Goal: Task Accomplishment & Management: Complete application form

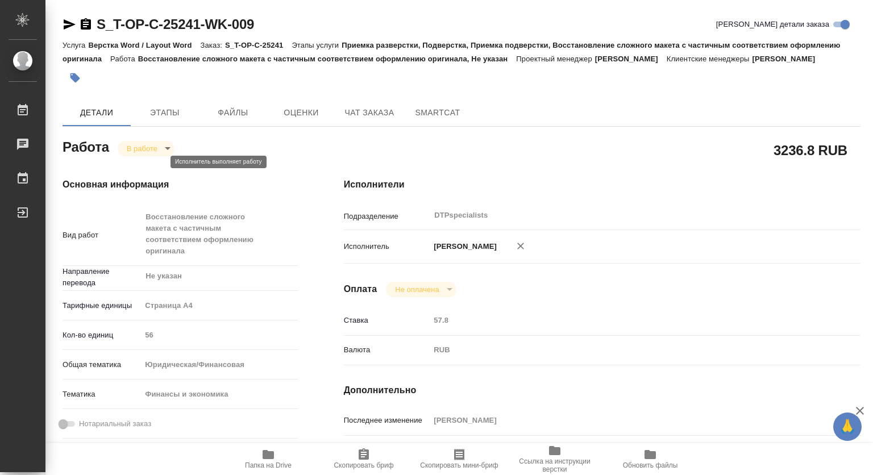
click at [139, 161] on body "🙏 .cls-1 fill:#fff; AWATERA Kovtun Svetlana Работы 0 Чаты График Выйти S_T-OP-C…" at bounding box center [436, 237] width 873 height 475
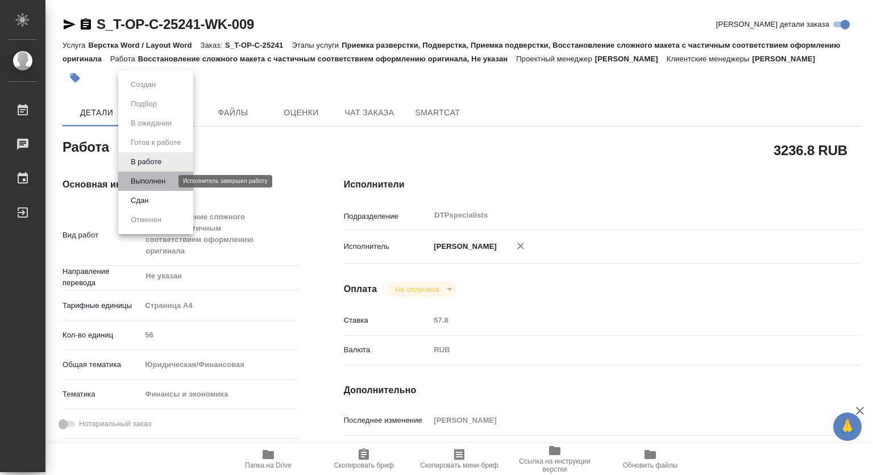
click at [145, 180] on button "Выполнен" at bounding box center [147, 181] width 41 height 13
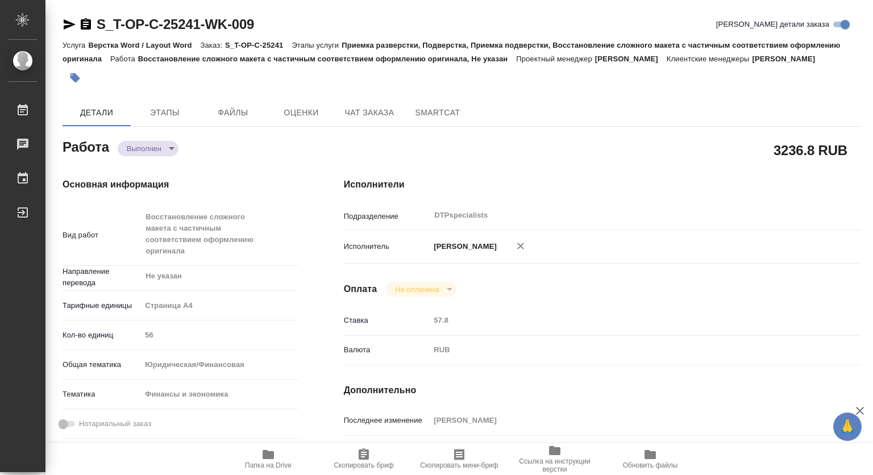
type textarea "x"
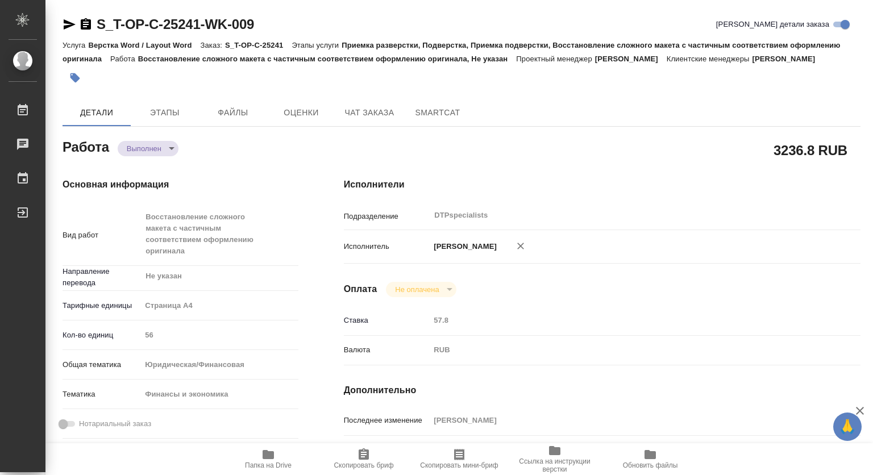
scroll to position [170, 0]
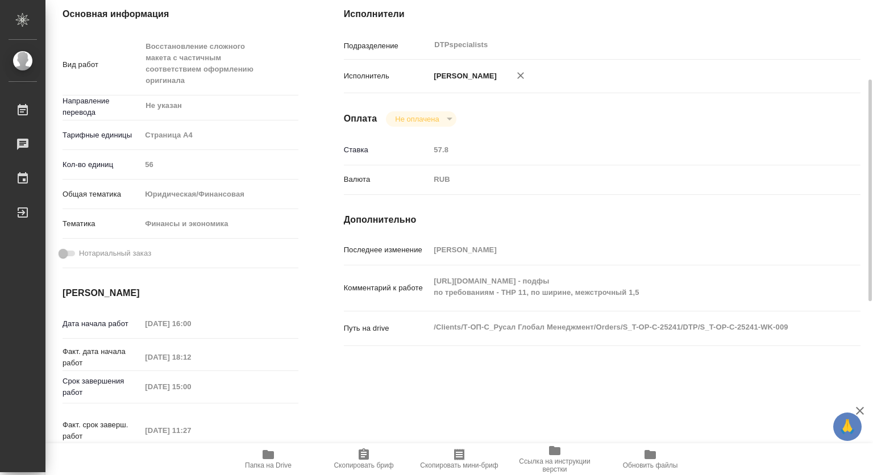
type textarea "x"
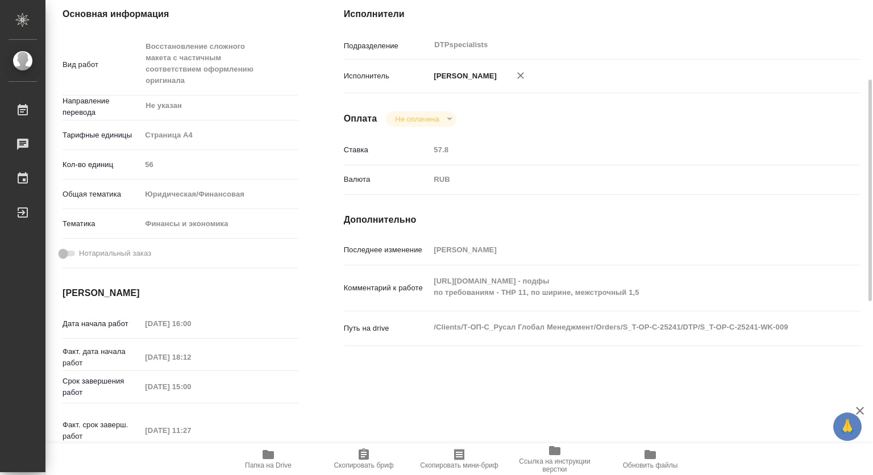
scroll to position [0, 0]
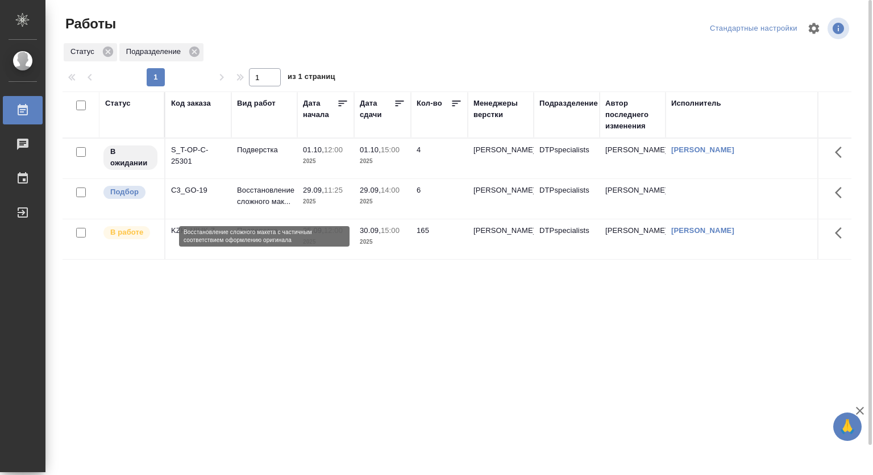
click at [259, 200] on p "Восстановление сложного мак..." at bounding box center [264, 196] width 55 height 23
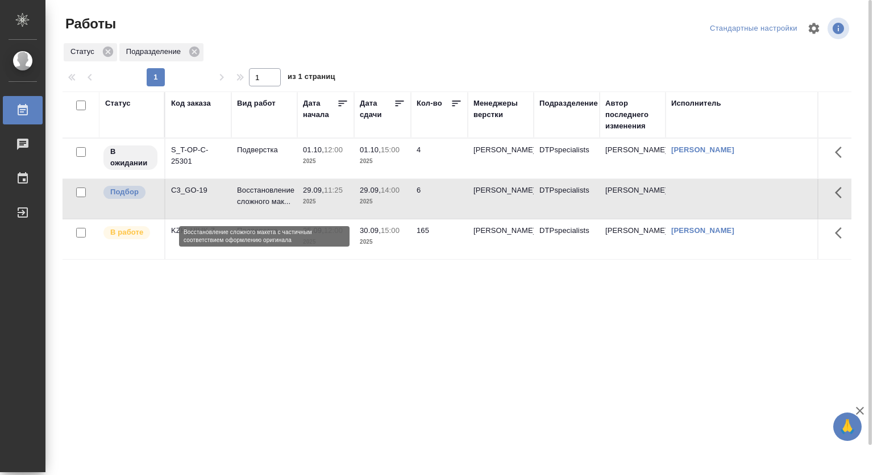
click at [259, 200] on p "Восстановление сложного мак..." at bounding box center [264, 196] width 55 height 23
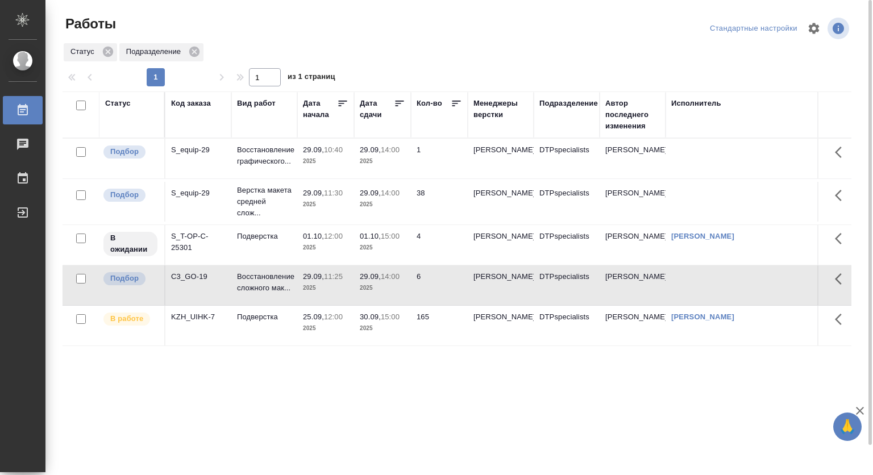
click at [219, 342] on td "KZH_UIHK-7" at bounding box center [198, 326] width 66 height 40
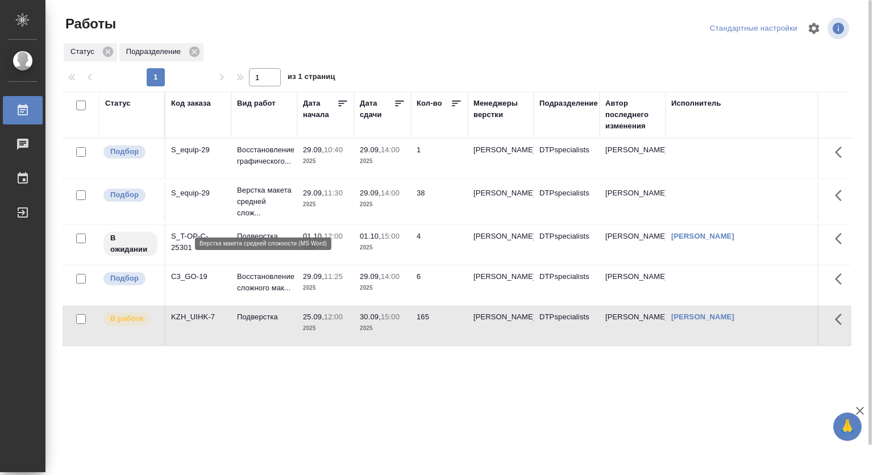
click at [247, 199] on p "Верстка макета средней слож..." at bounding box center [264, 202] width 55 height 34
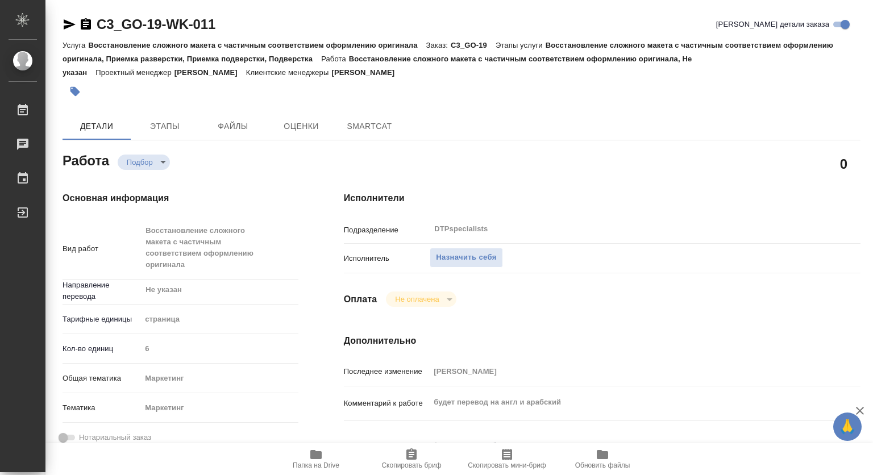
type textarea "x"
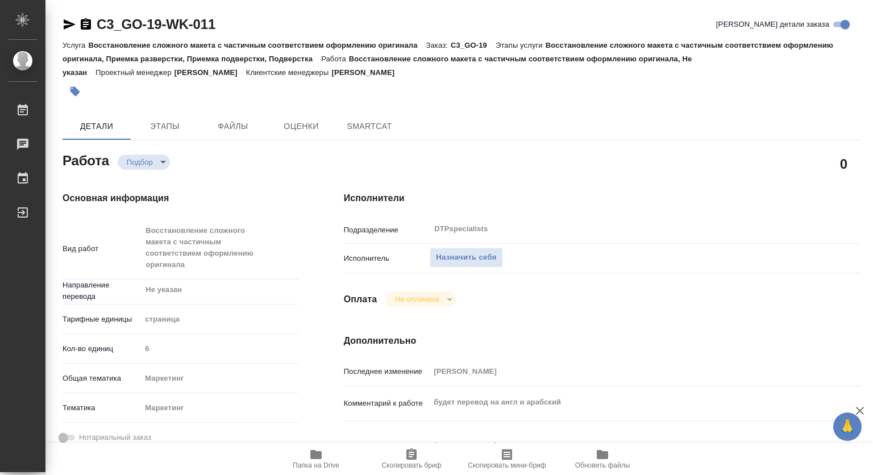
type textarea "x"
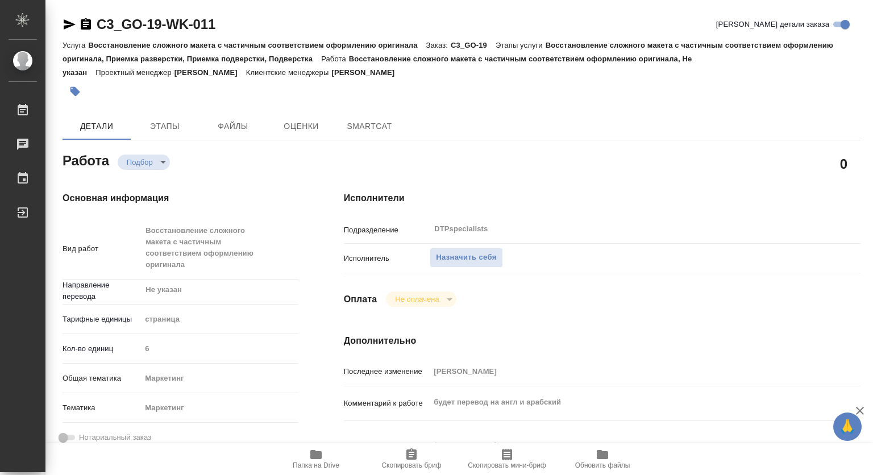
type textarea "x"
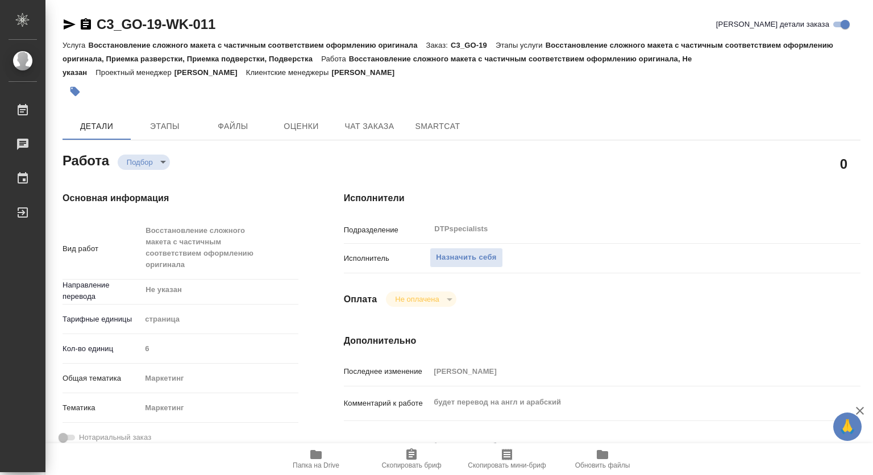
type textarea "x"
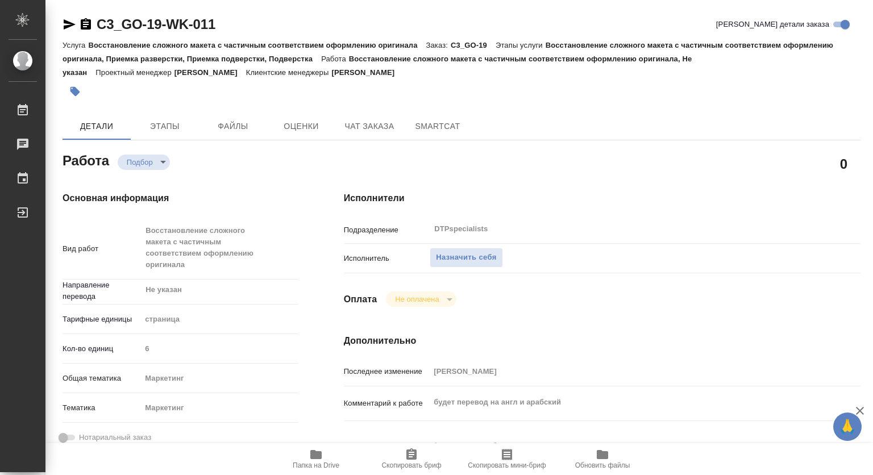
click at [311, 450] on icon "button" at bounding box center [315, 454] width 11 height 9
type textarea "x"
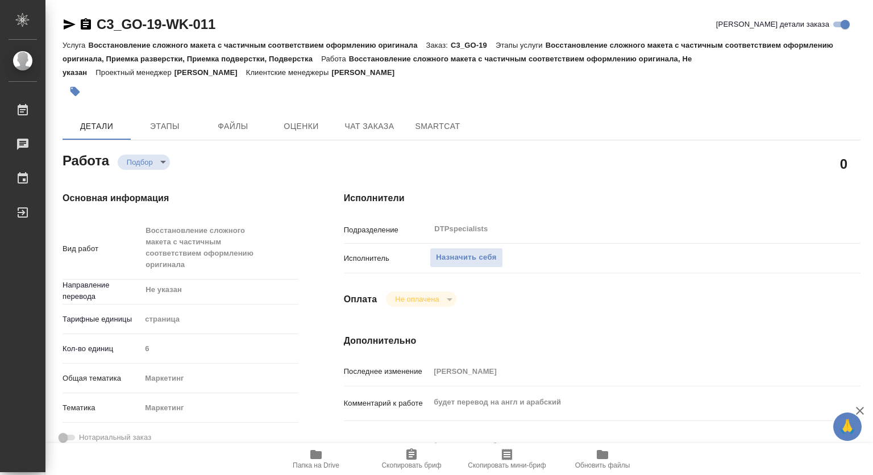
type textarea "x"
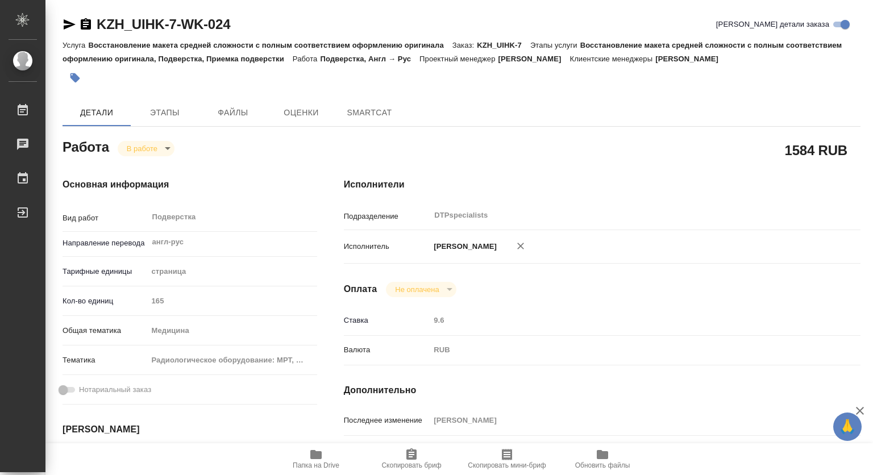
type textarea "x"
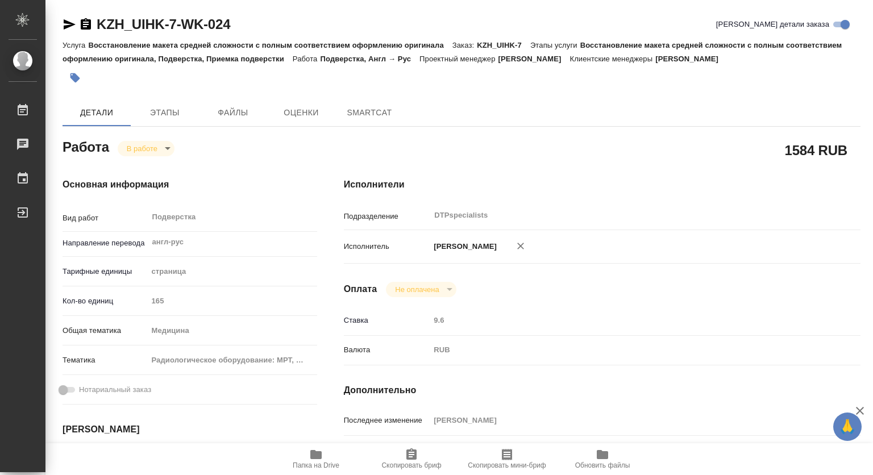
type textarea "x"
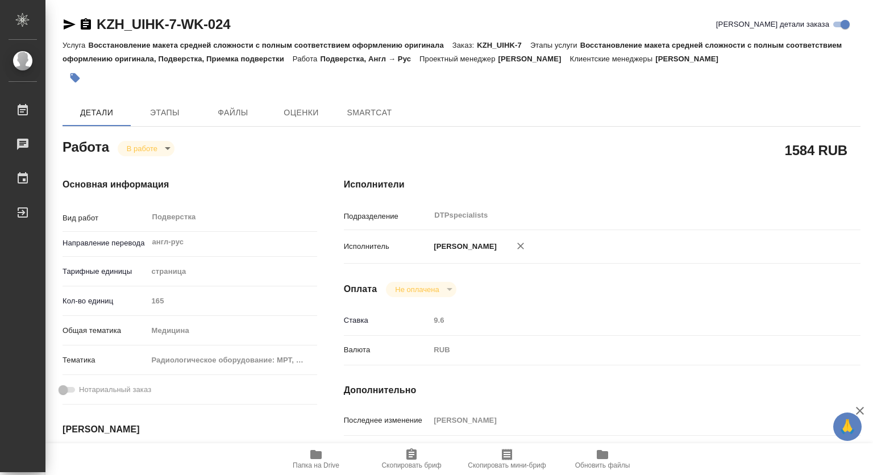
type textarea "x"
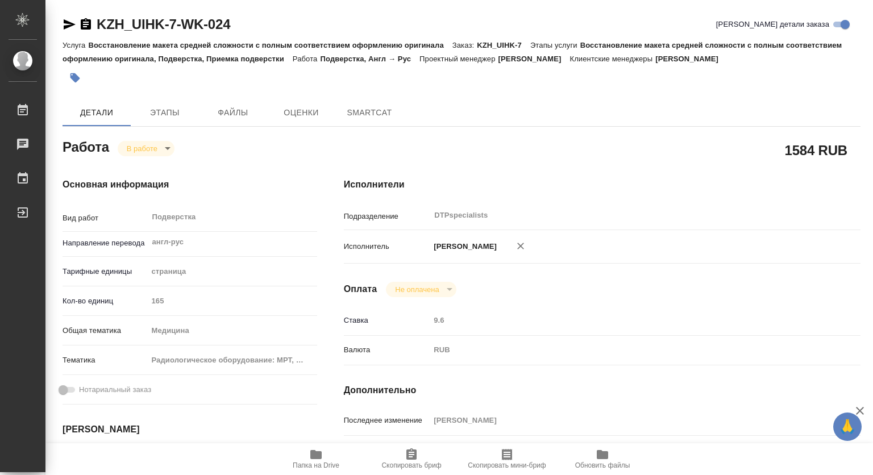
type textarea "x"
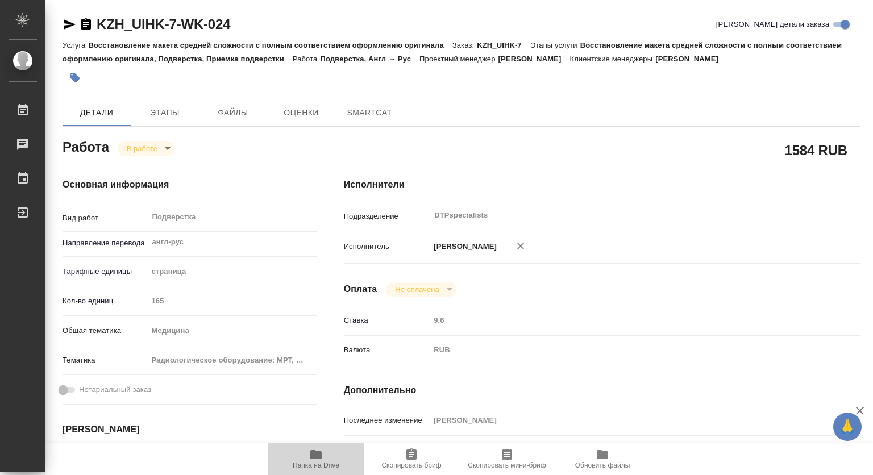
click at [309, 459] on icon "button" at bounding box center [316, 455] width 14 height 14
type textarea "x"
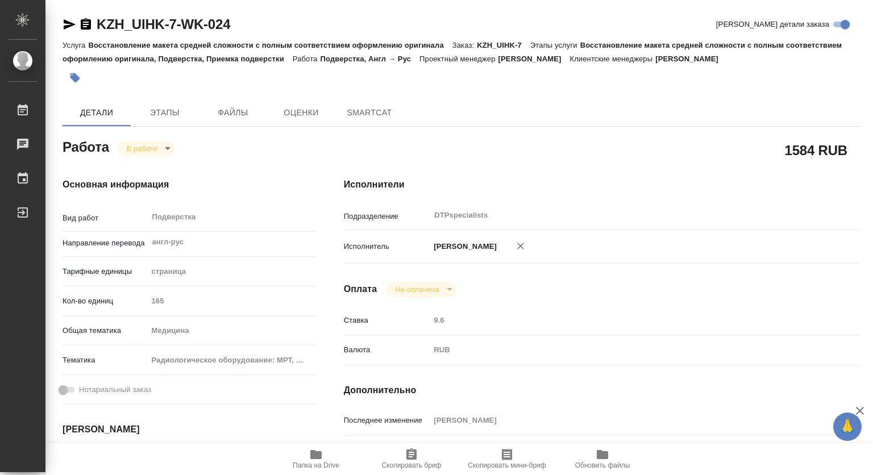
type textarea "x"
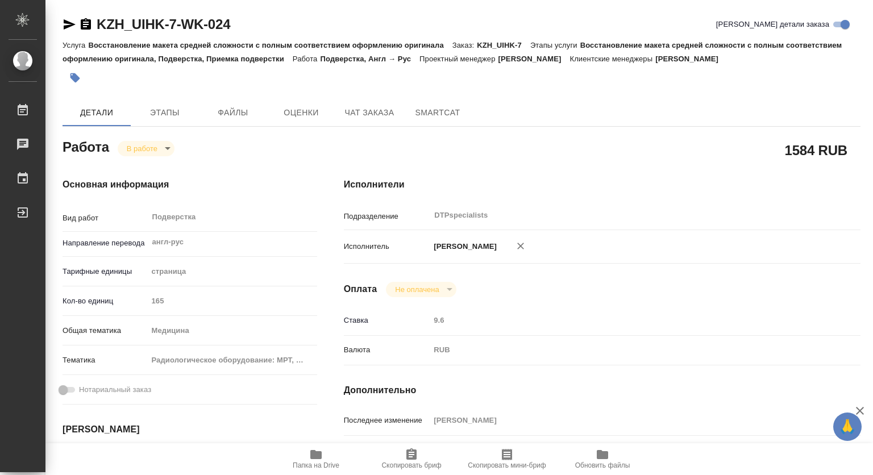
type textarea "x"
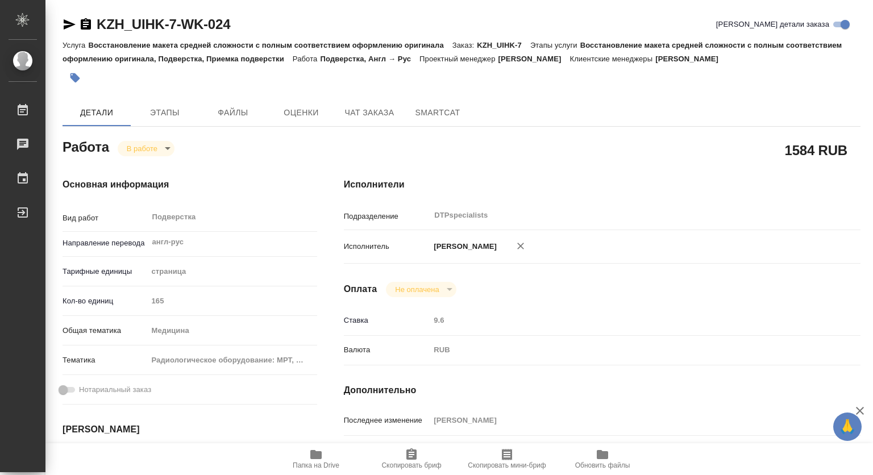
type textarea "x"
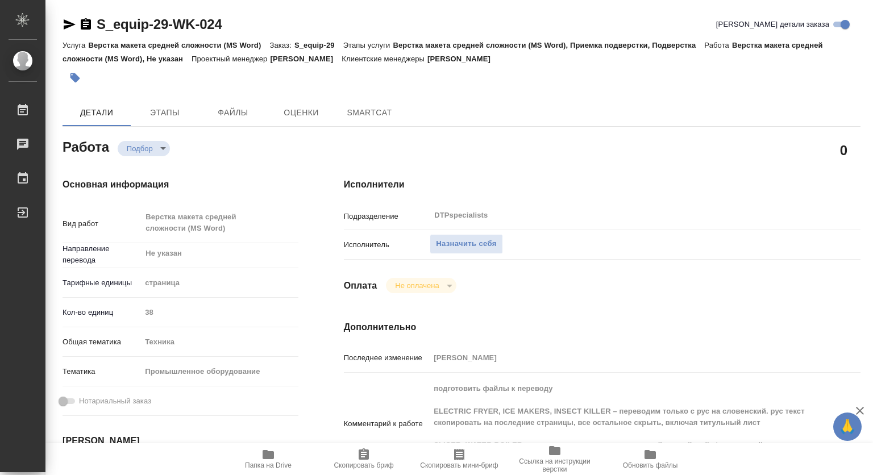
type textarea "x"
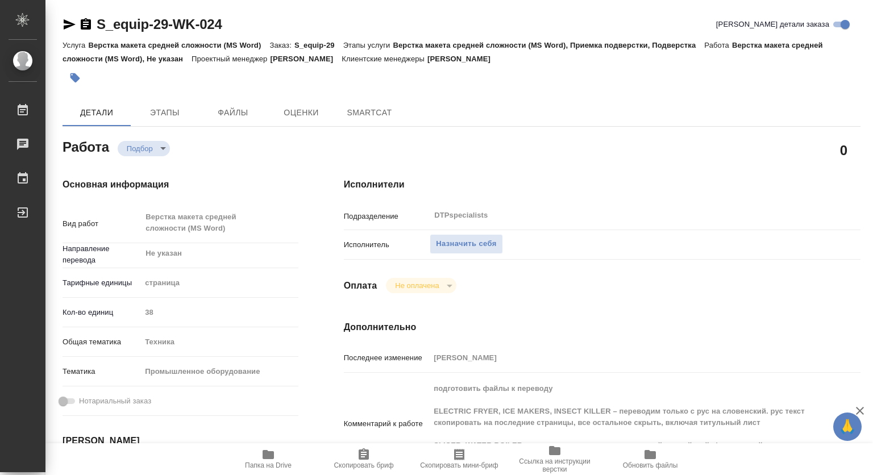
type textarea "x"
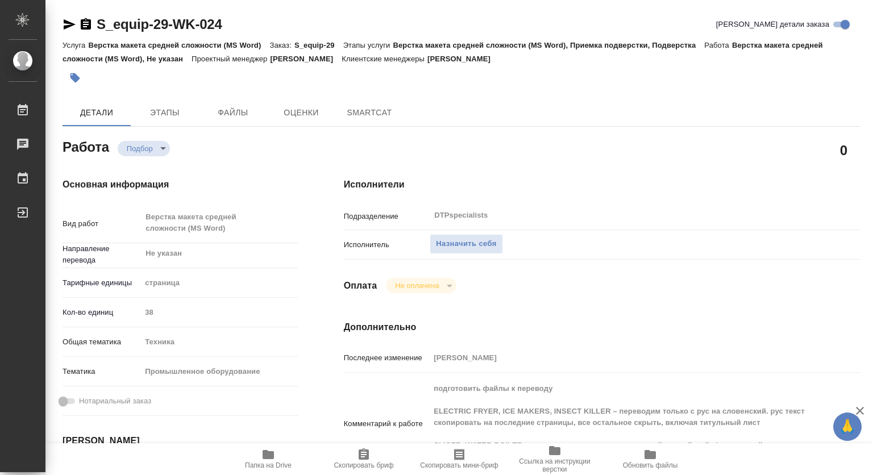
type textarea "x"
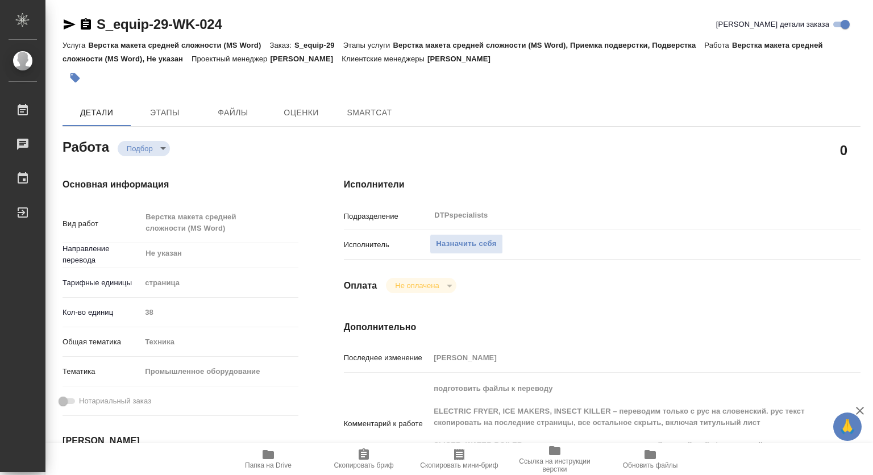
type textarea "x"
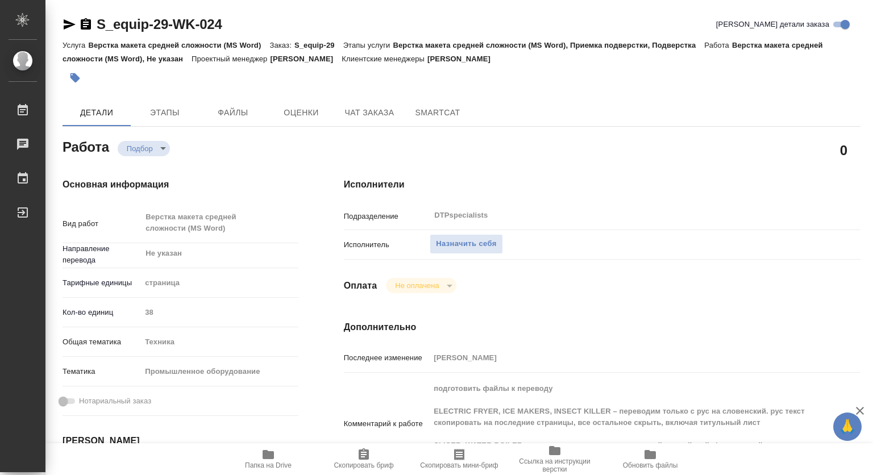
type textarea "x"
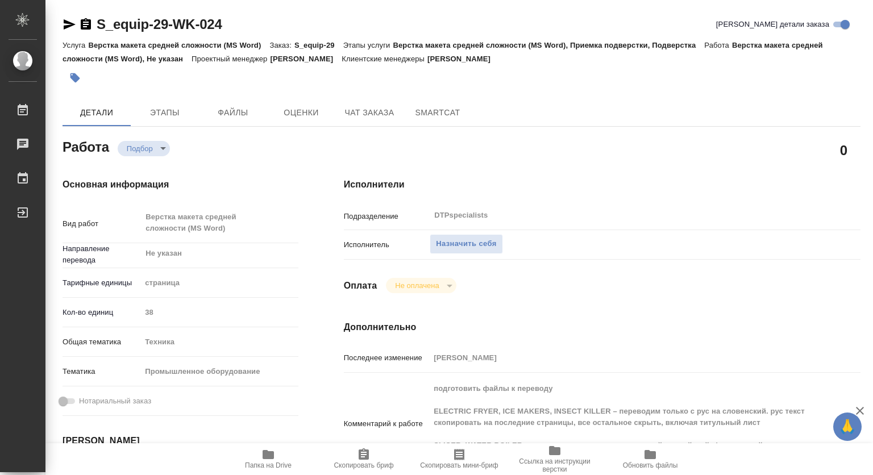
type textarea "x"
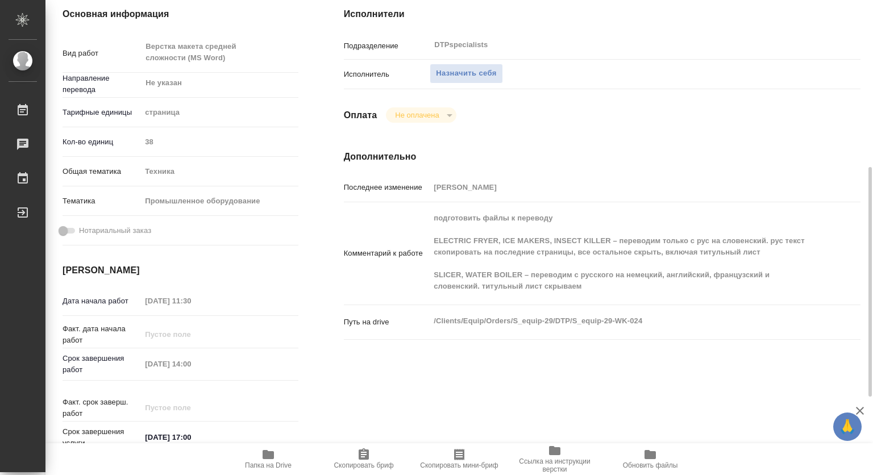
scroll to position [227, 0]
